Goal: Communication & Community: Share content

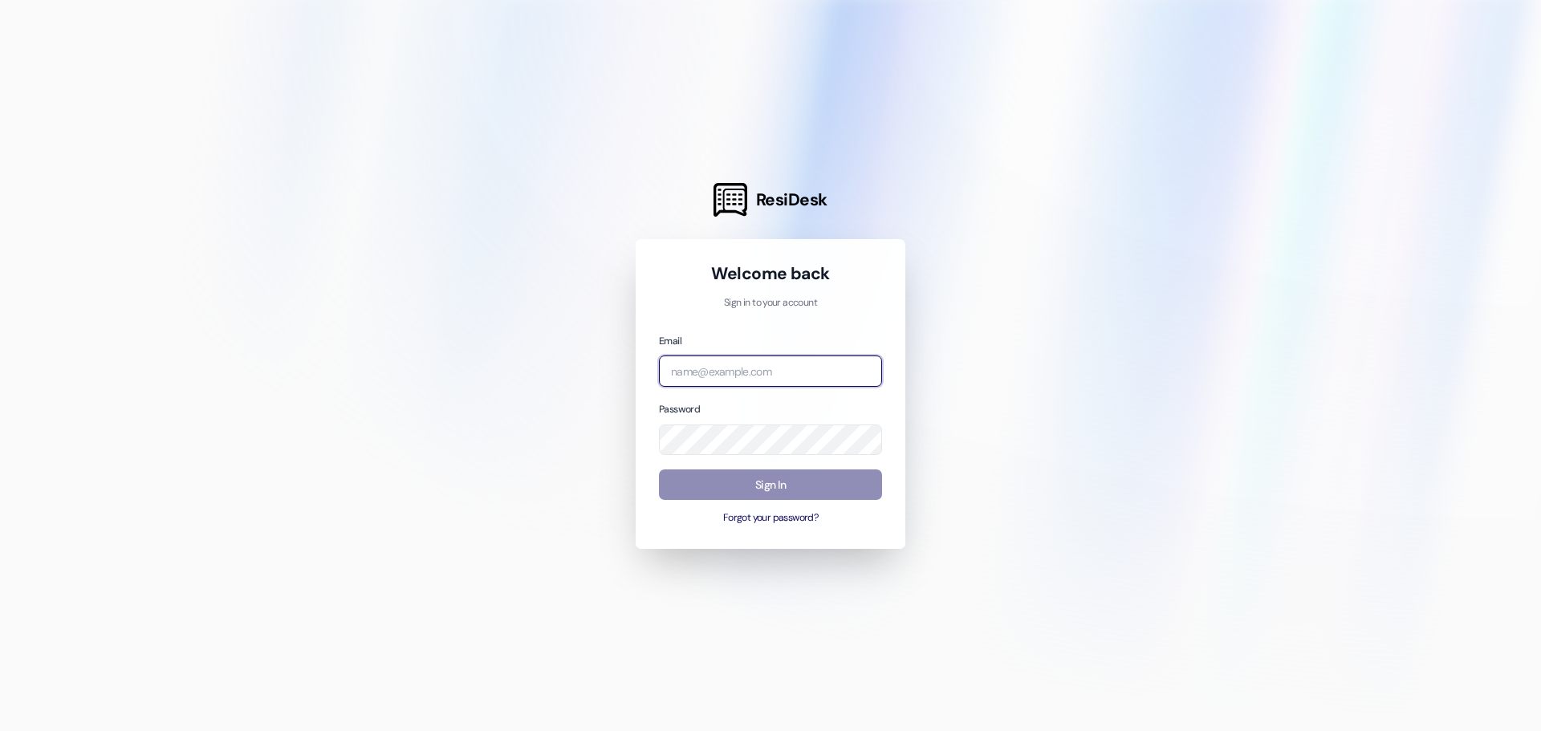
type input "[DOMAIN_NAME][EMAIL_ADDRESS][DOMAIN_NAME]"
click at [761, 472] on button "Sign In" at bounding box center [770, 484] width 223 height 31
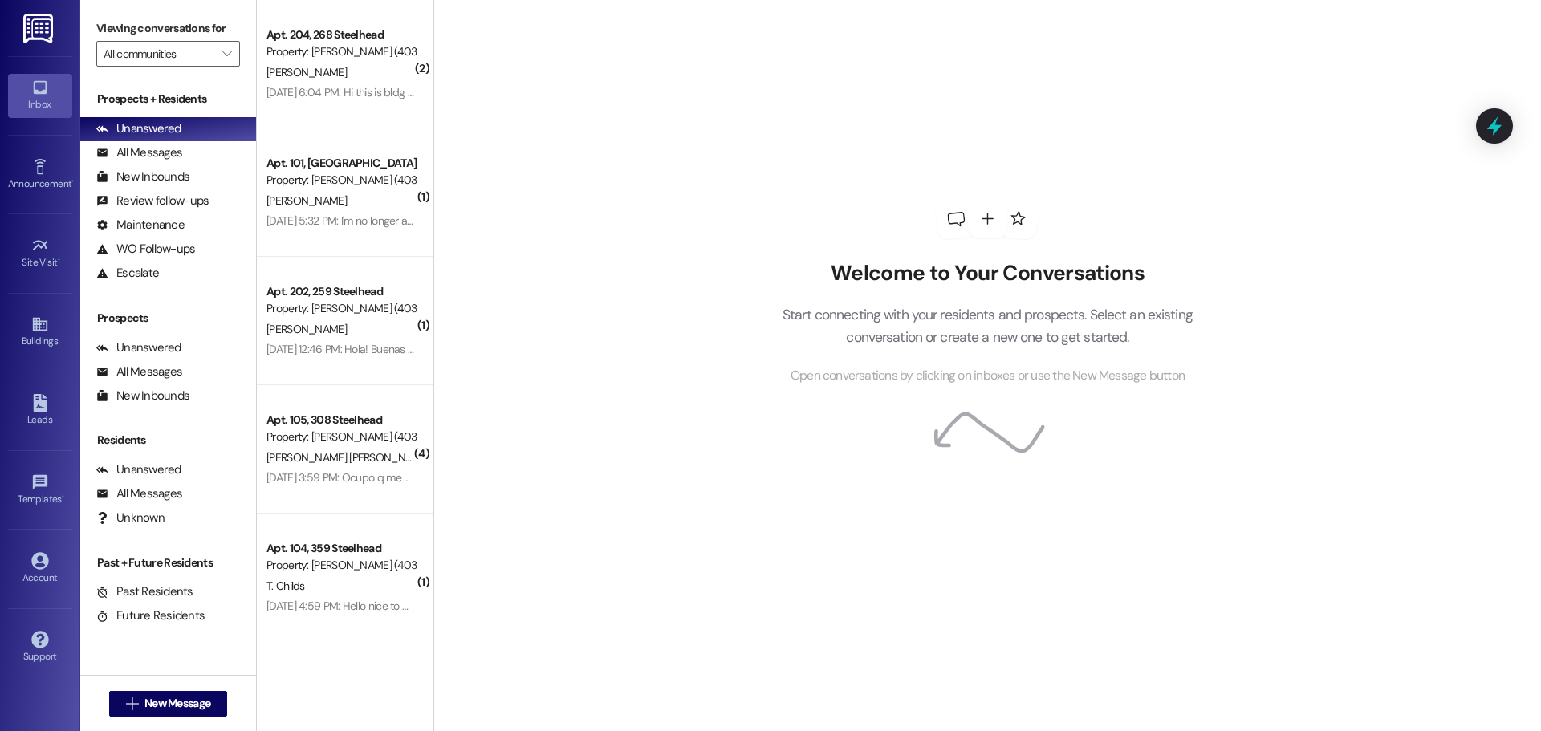
click at [28, 147] on div "Announcement • Send A Text Announcement" at bounding box center [40, 174] width 64 height 79
click at [39, 169] on icon at bounding box center [40, 167] width 18 height 18
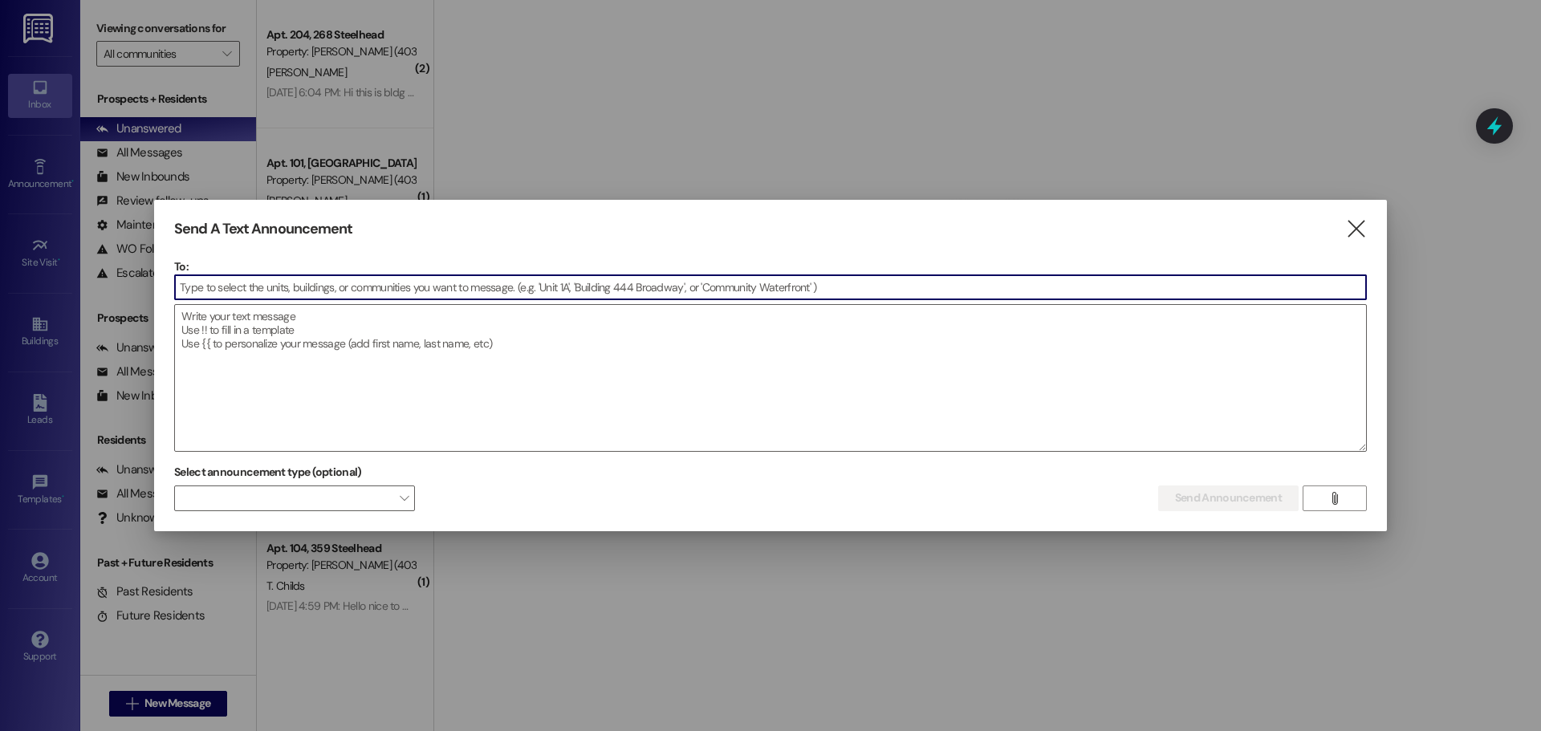
click at [477, 291] on input at bounding box center [770, 287] width 1191 height 24
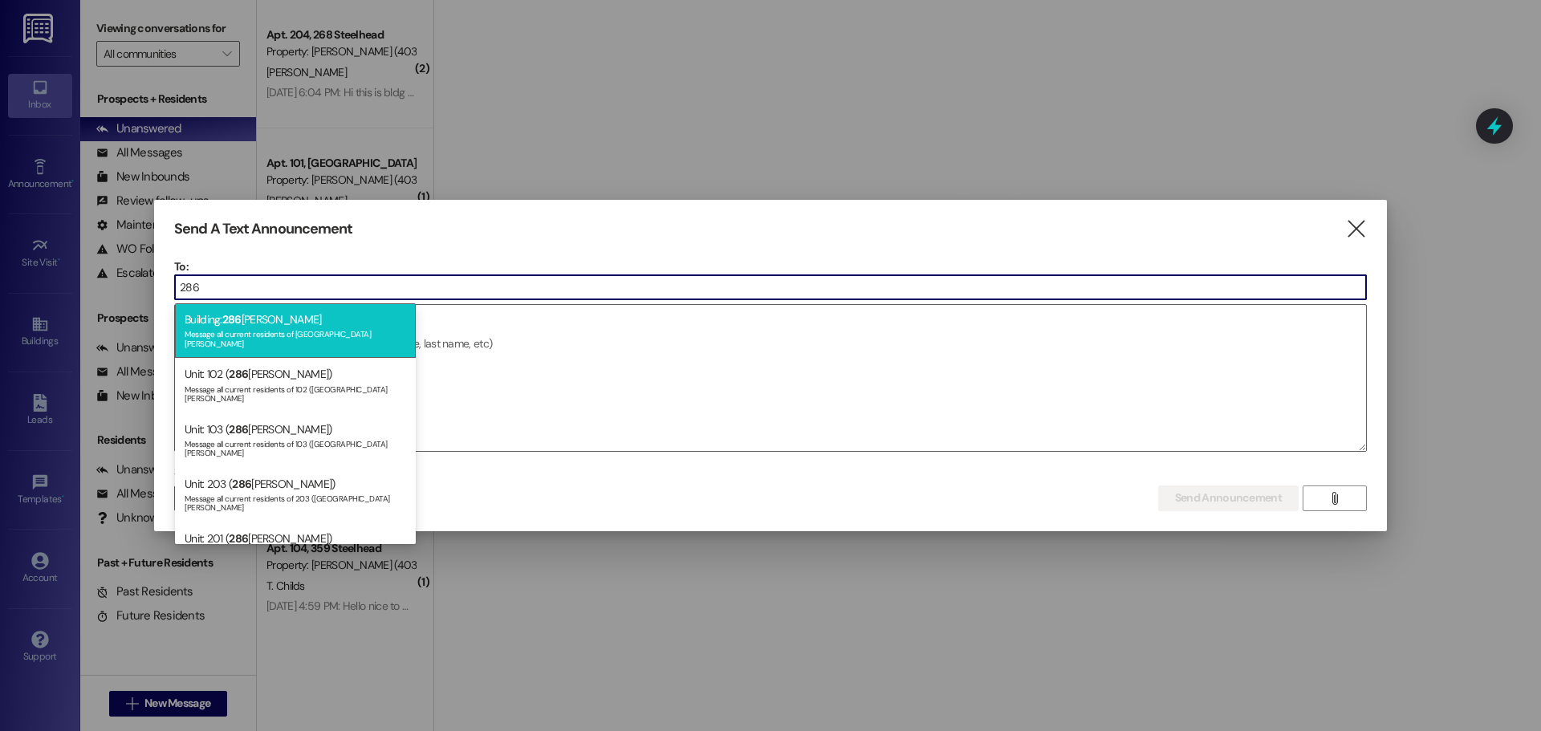
type input "286"
click at [283, 332] on div "Message all current residents of [GEOGRAPHIC_DATA][PERSON_NAME]" at bounding box center [295, 337] width 221 height 22
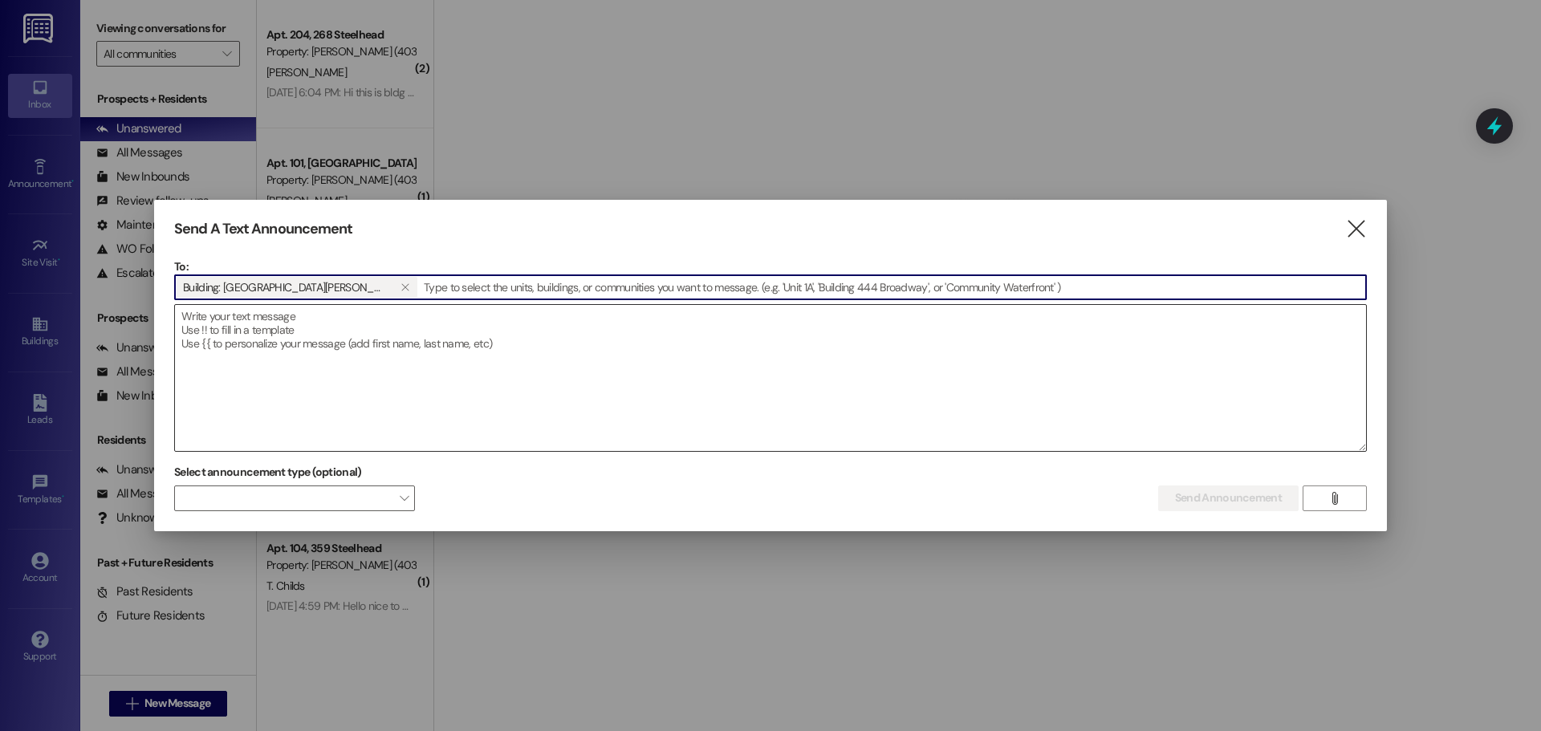
click at [304, 347] on textarea at bounding box center [770, 378] width 1191 height 146
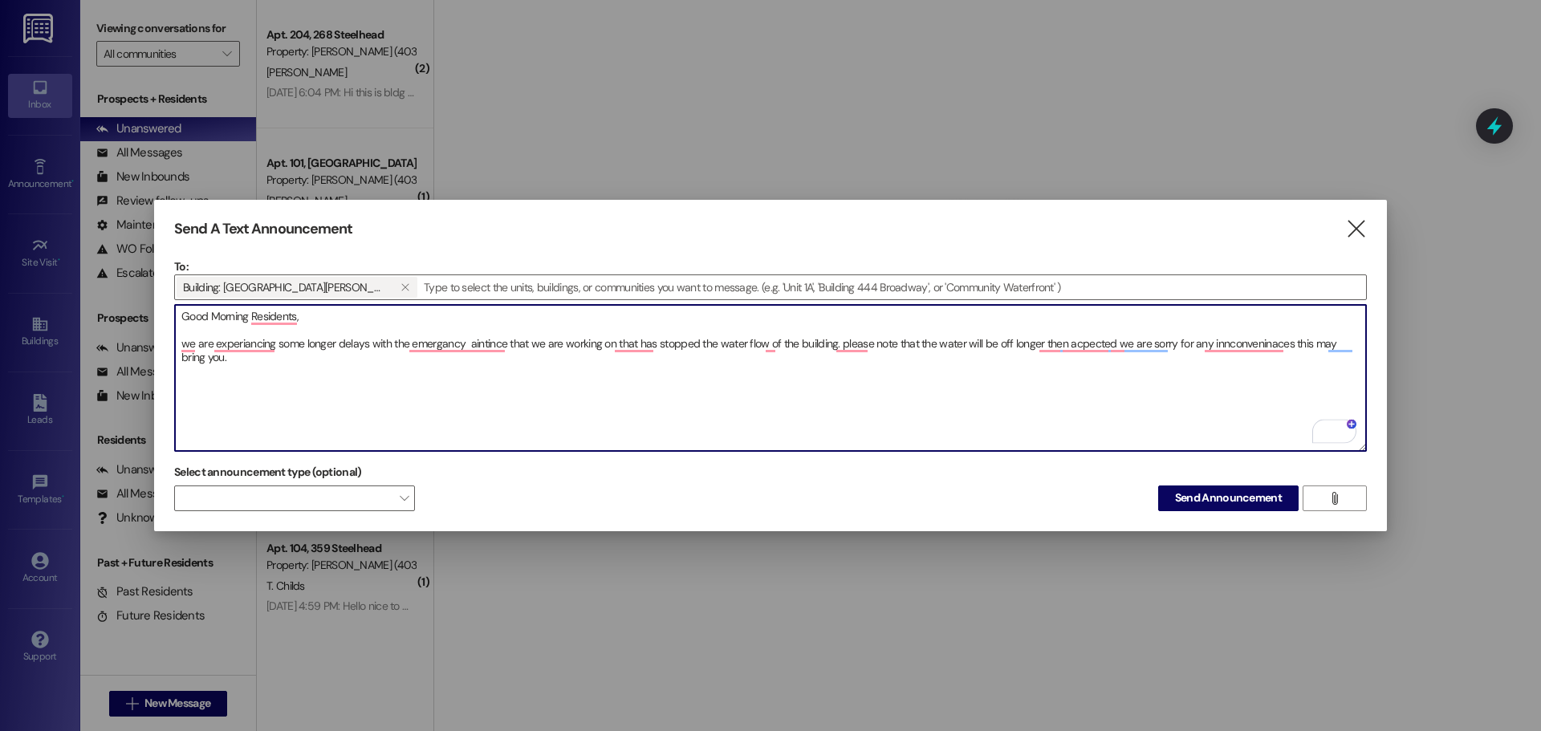
drag, startPoint x: 209, startPoint y: 363, endPoint x: 174, endPoint y: 309, distance: 64.3
click at [175, 309] on textarea "Good Morning Residents, we are experiancing some longer delays with the emergan…" at bounding box center [770, 378] width 1191 height 146
paste textarea "We are currently experiencing longer delays with the emergency maintenance that…"
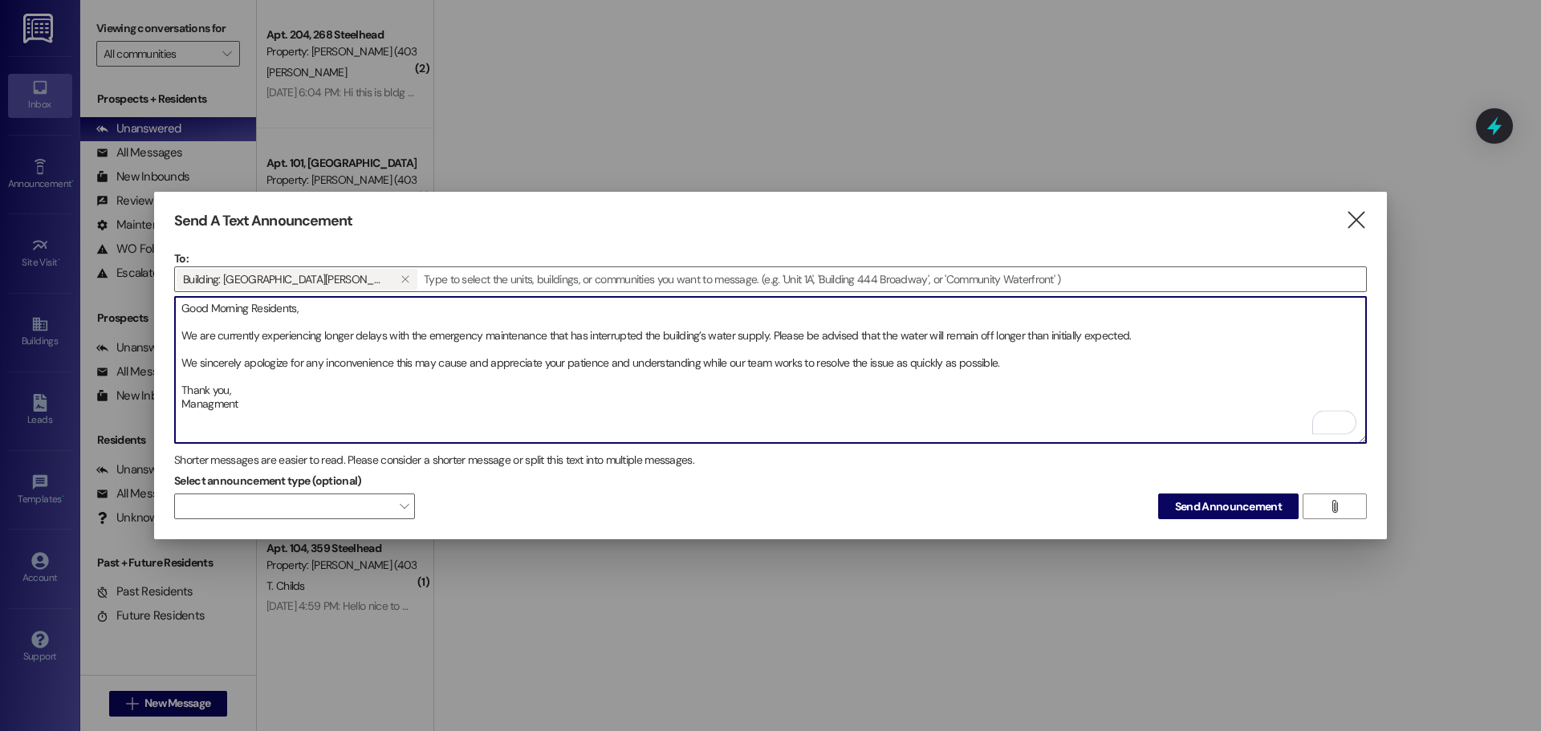
click at [622, 359] on textarea "Good Morning Residents, We are currently experiencing longer delays with the em…" at bounding box center [770, 370] width 1191 height 146
click at [445, 400] on textarea "Good Morning Residents, We are currently experiencing longer delays with the em…" at bounding box center [770, 370] width 1191 height 146
type textarea "Good Morning Residents, We are currently experiencing longer delays with the em…"
click at [389, 493] on span at bounding box center [294, 506] width 241 height 26
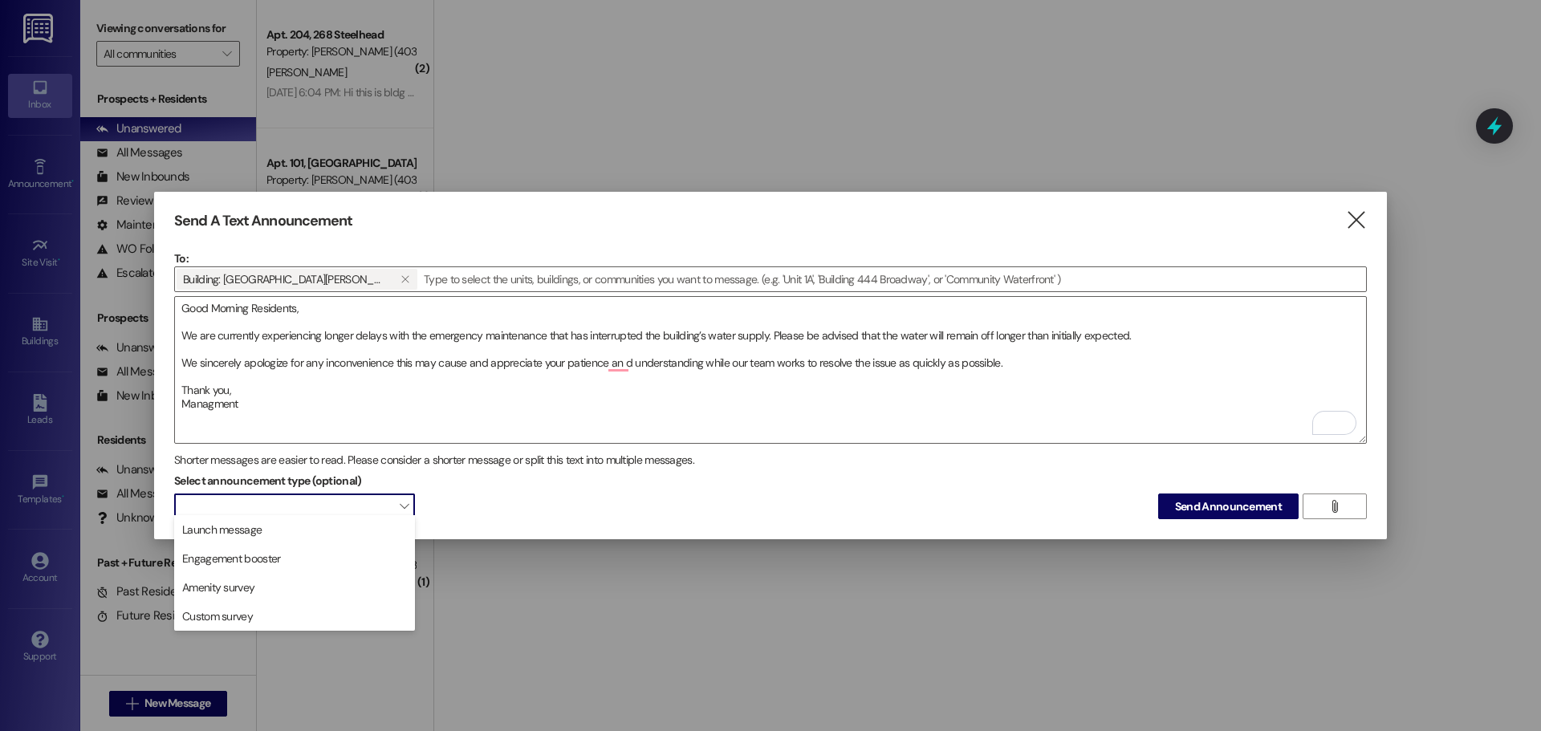
click at [389, 493] on span at bounding box center [294, 506] width 241 height 26
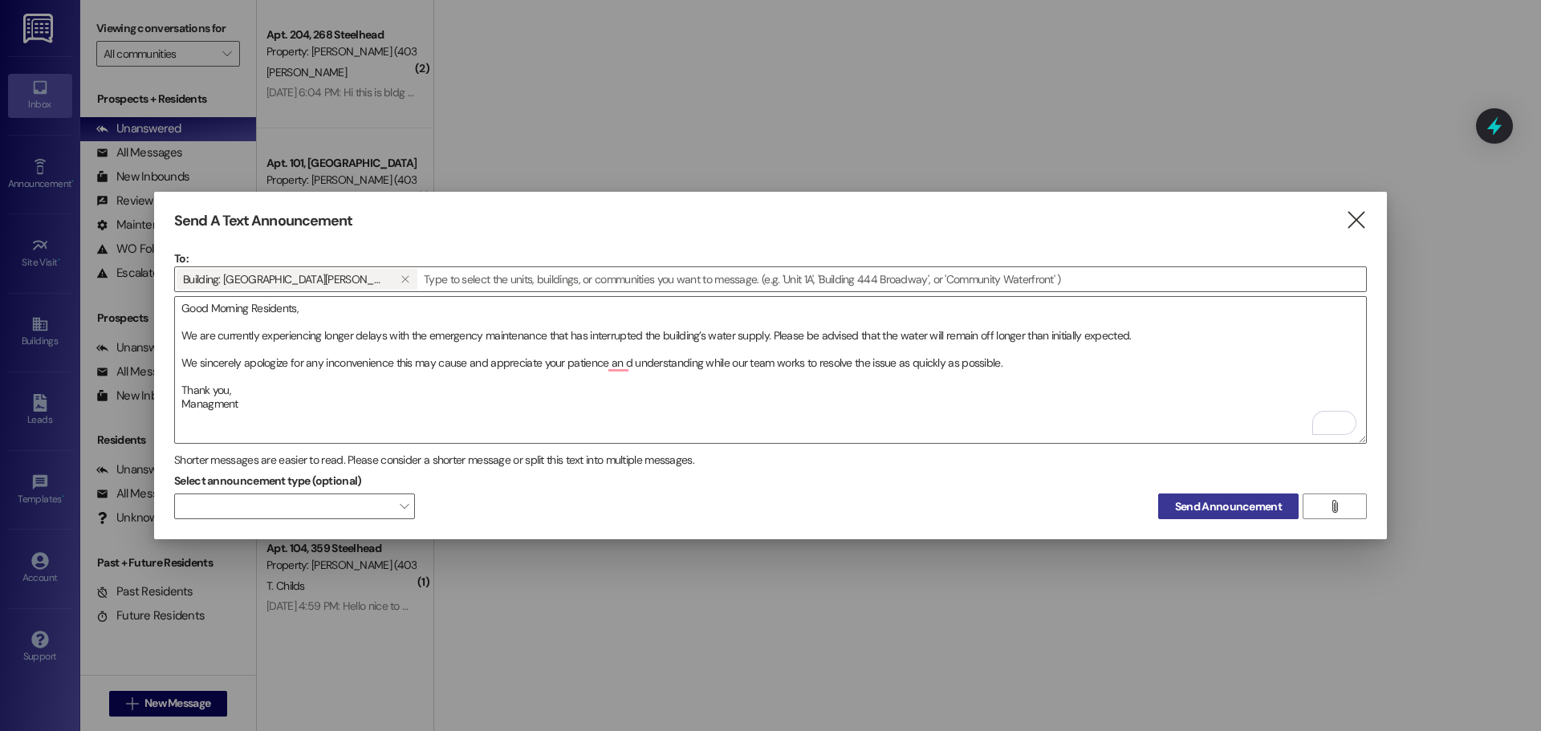
click at [1209, 504] on span "Send Announcement" at bounding box center [1228, 506] width 107 height 17
